Goal: Find specific page/section: Find specific page/section

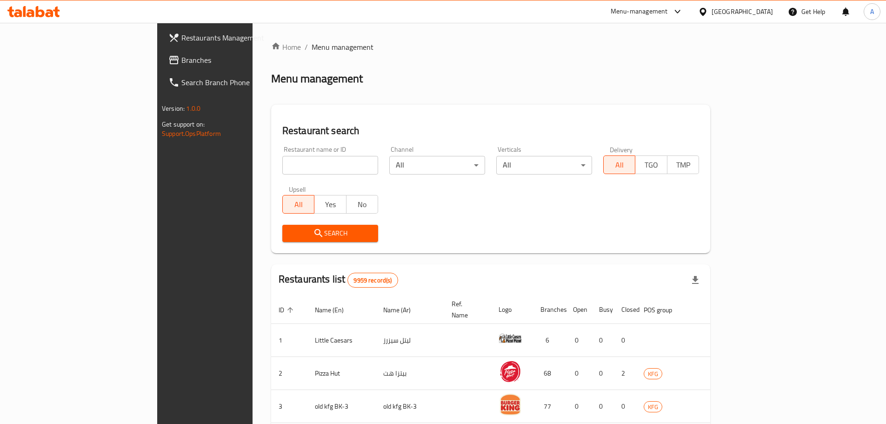
click at [282, 163] on input "search" at bounding box center [330, 165] width 96 height 19
type input "Lumiere"
click button "Search" at bounding box center [330, 233] width 96 height 17
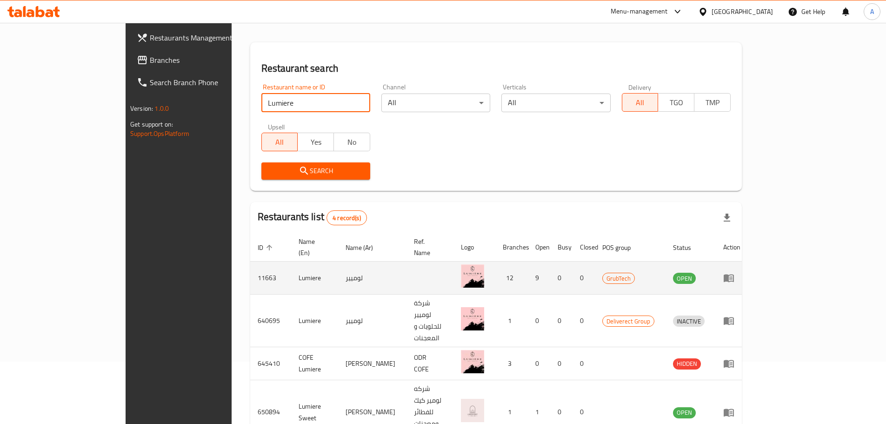
scroll to position [72, 0]
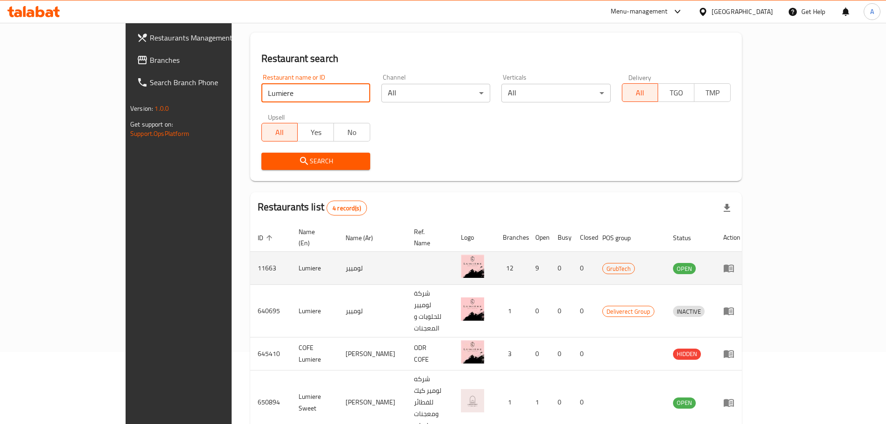
click at [250, 260] on td "11663" at bounding box center [270, 268] width 41 height 33
click at [250, 258] on td "11663" at bounding box center [270, 268] width 41 height 33
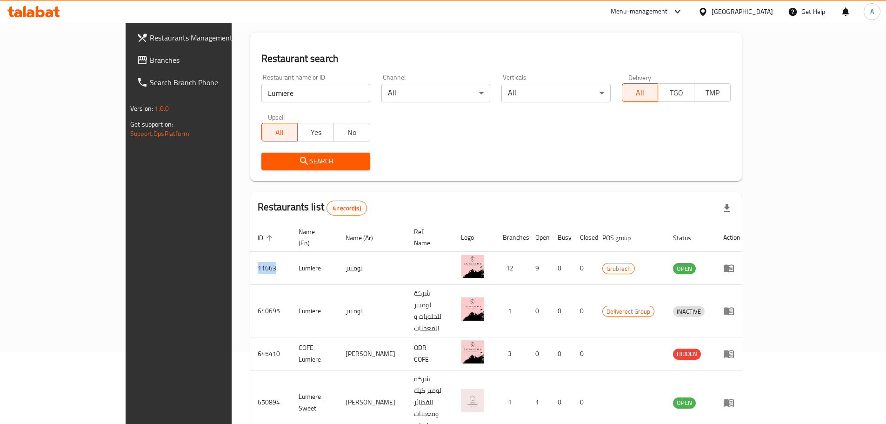
copy td "11663"
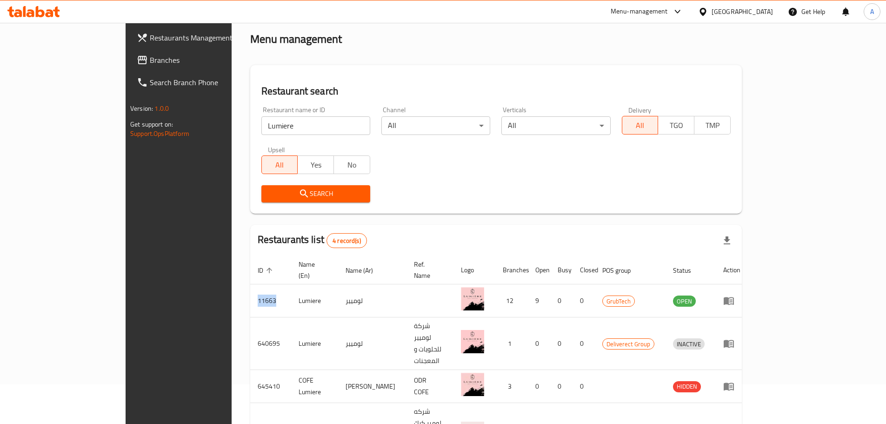
scroll to position [0, 0]
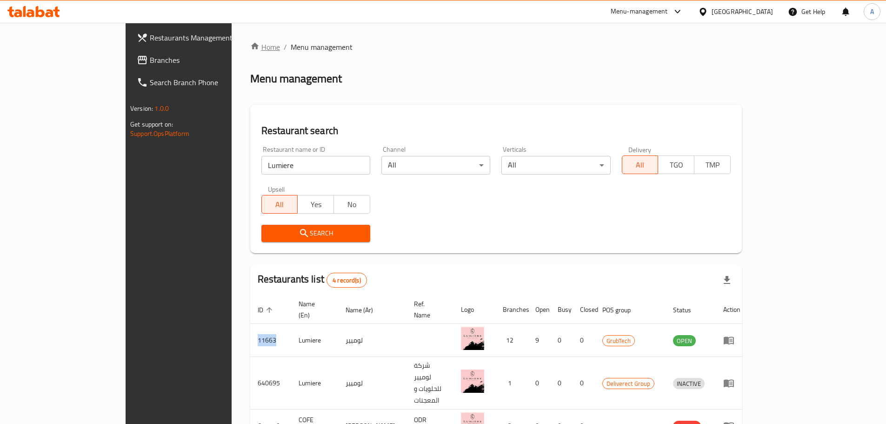
click at [250, 41] on link "Home" at bounding box center [265, 46] width 30 height 11
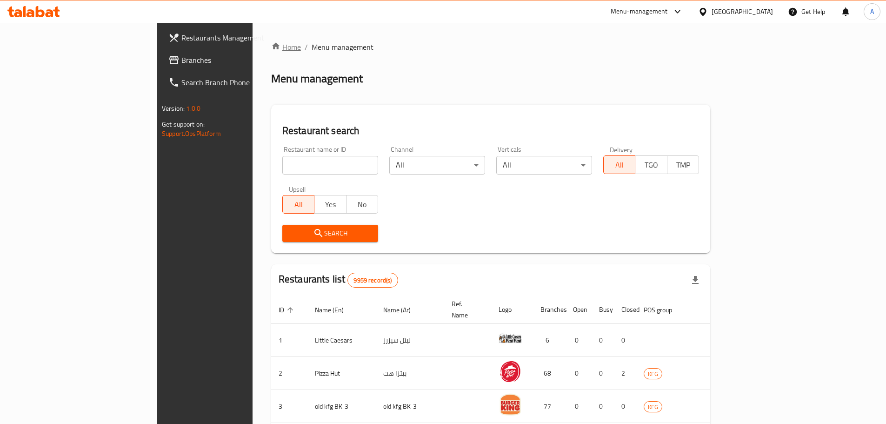
click at [271, 47] on link "Home" at bounding box center [286, 46] width 30 height 11
click at [271, 49] on link "Home" at bounding box center [286, 46] width 30 height 11
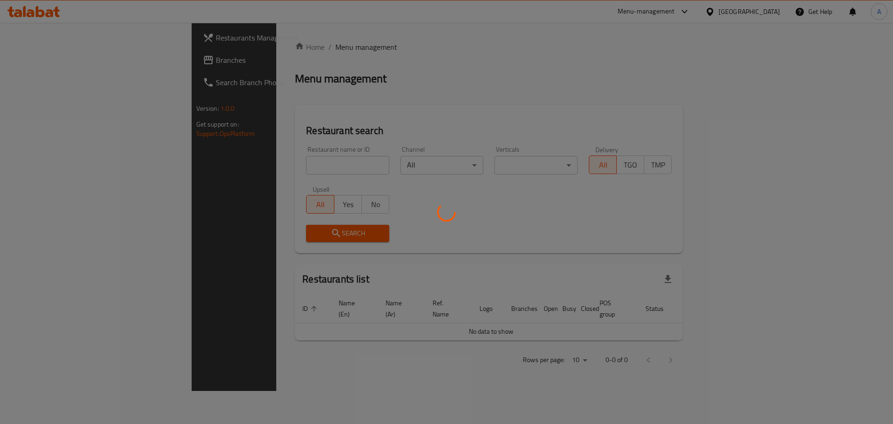
click at [238, 166] on div at bounding box center [446, 212] width 893 height 424
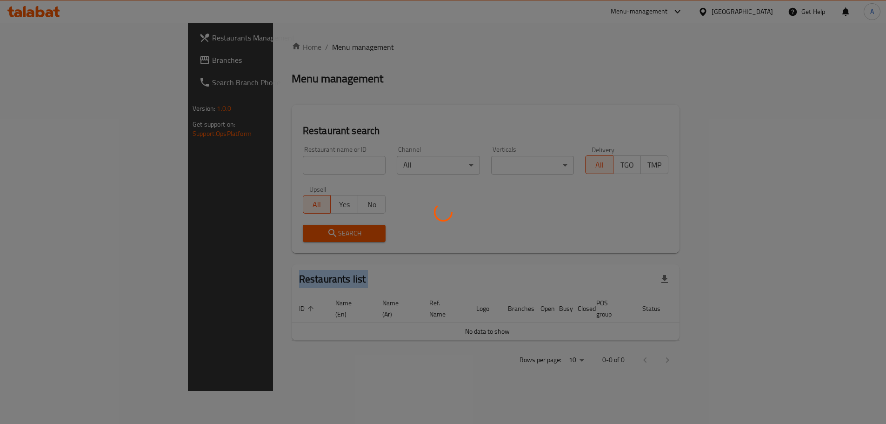
click at [238, 166] on div at bounding box center [443, 212] width 886 height 424
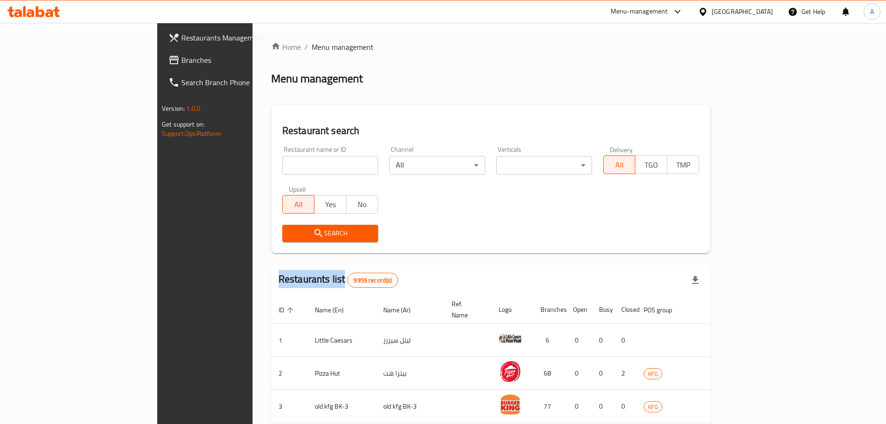
drag, startPoint x: 0, startPoint y: 0, endPoint x: 238, endPoint y: 166, distance: 290.1
click at [282, 166] on input "search" at bounding box center [330, 165] width 96 height 19
type input "[PERSON_NAME]"
click button "Search" at bounding box center [330, 233] width 96 height 17
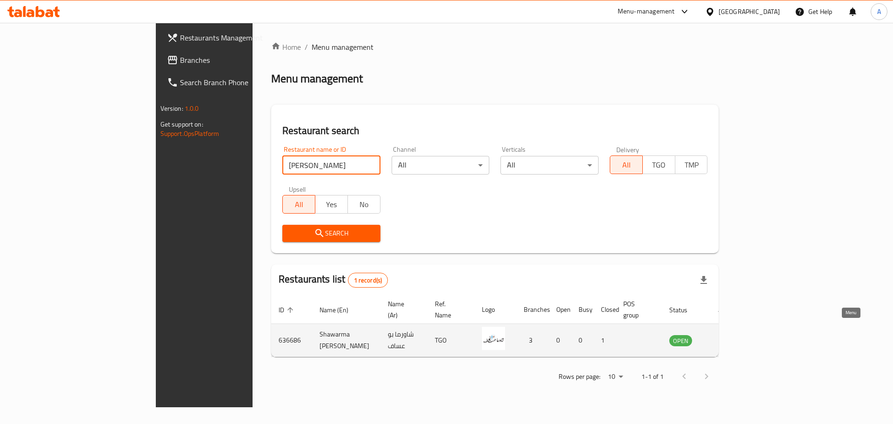
click at [729, 334] on icon "enhanced table" at bounding box center [723, 339] width 11 height 11
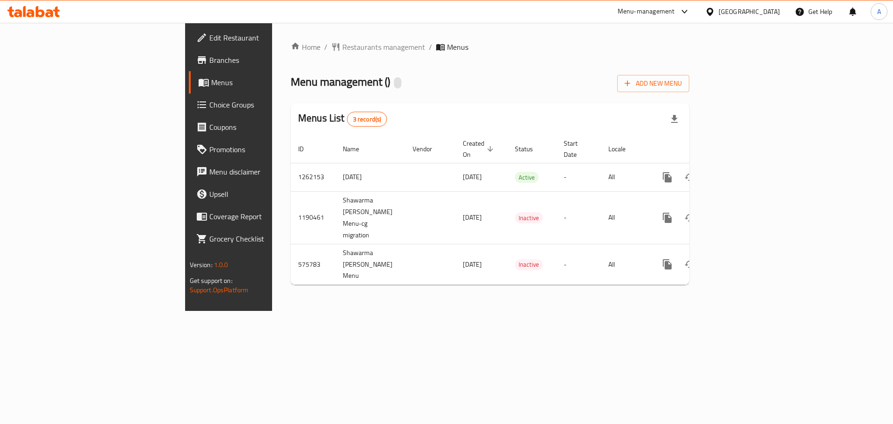
click at [209, 60] on span "Branches" at bounding box center [268, 59] width 118 height 11
